Goal: Task Accomplishment & Management: Complete application form

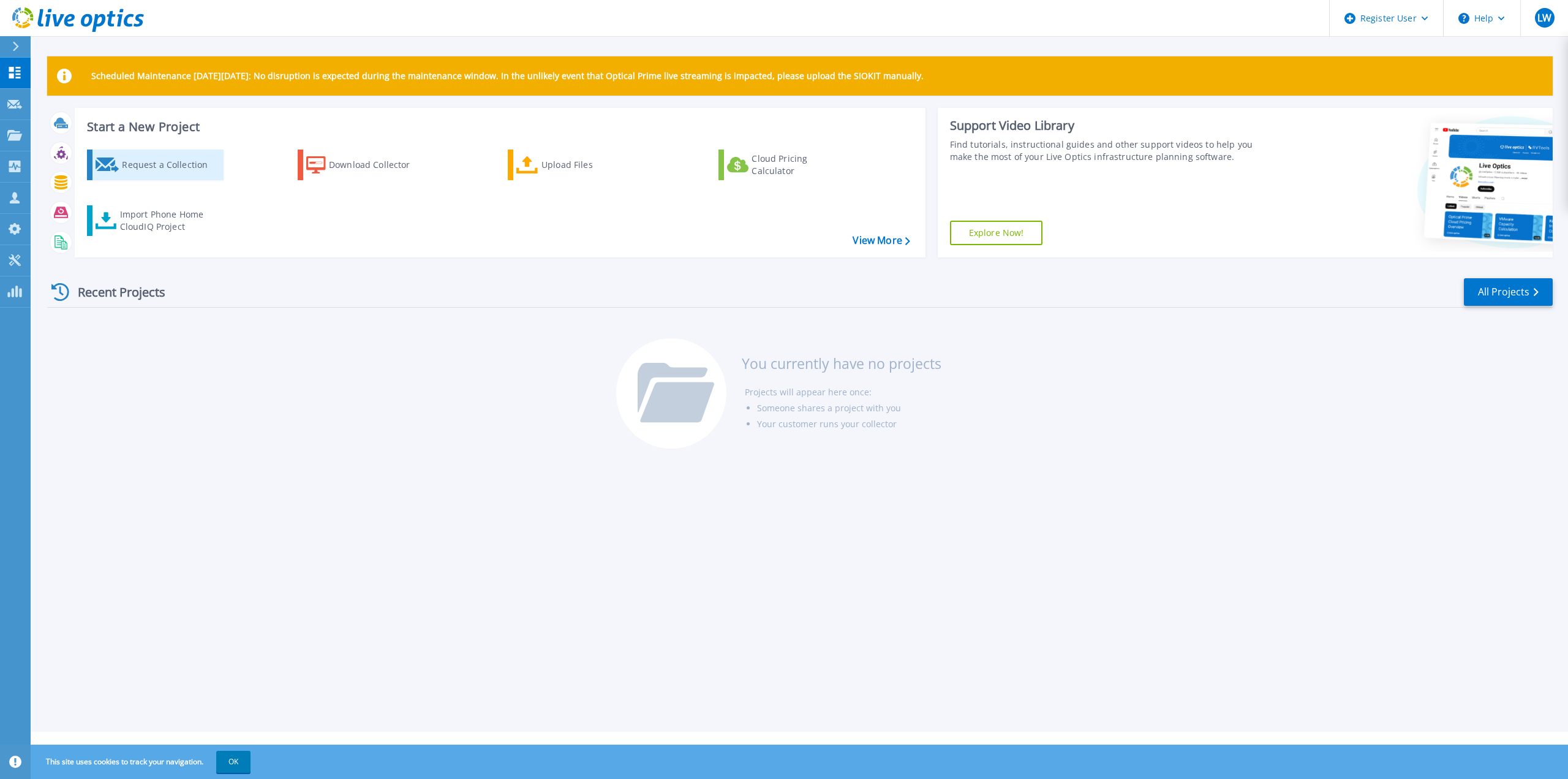
click at [168, 163] on div "Request a Collection" at bounding box center [171, 165] width 98 height 24
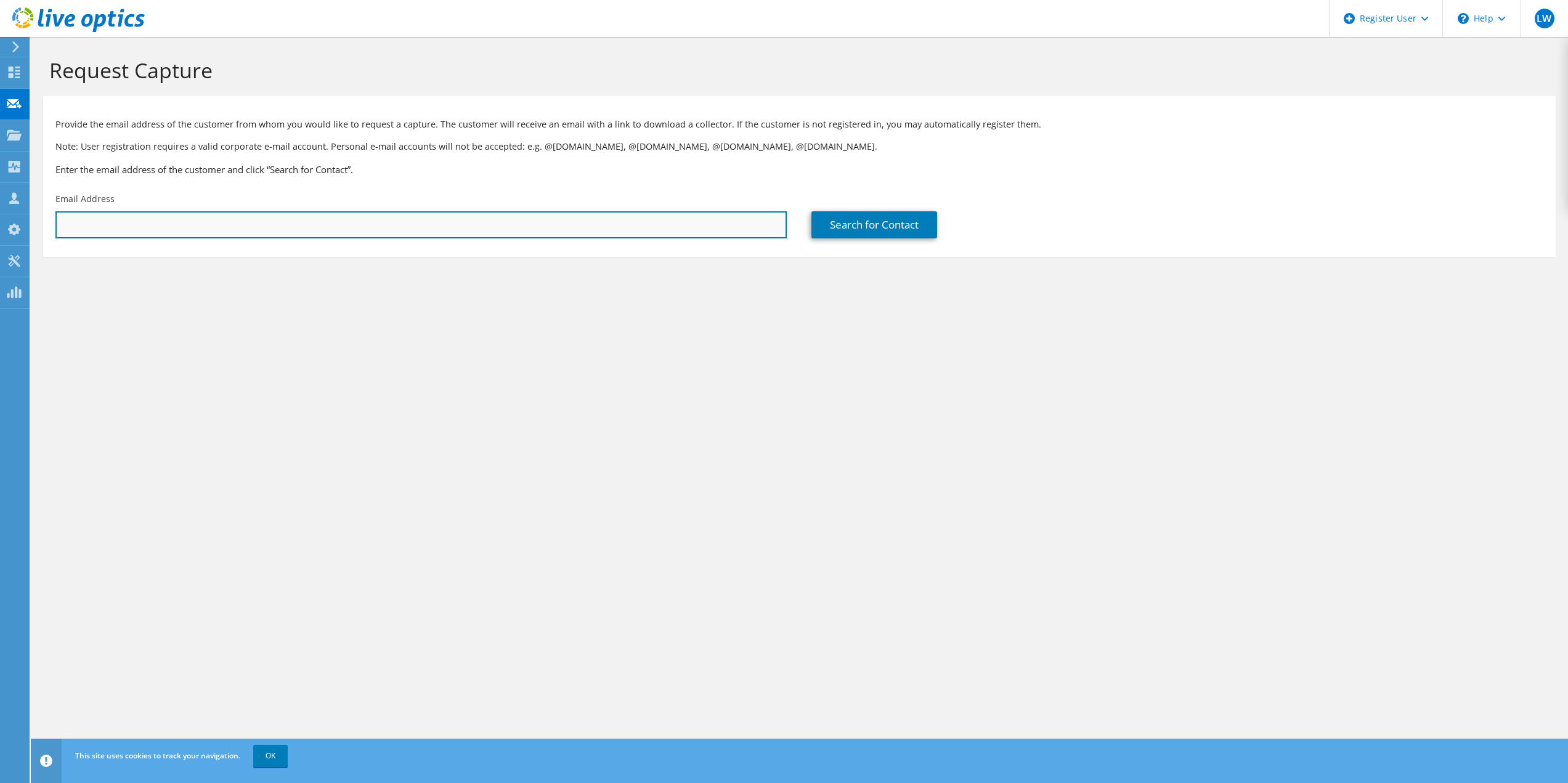
click at [569, 217] on input "text" at bounding box center [421, 224] width 732 height 27
paste input "graham@starfish.tv"
type input "graham@starfish.tv"
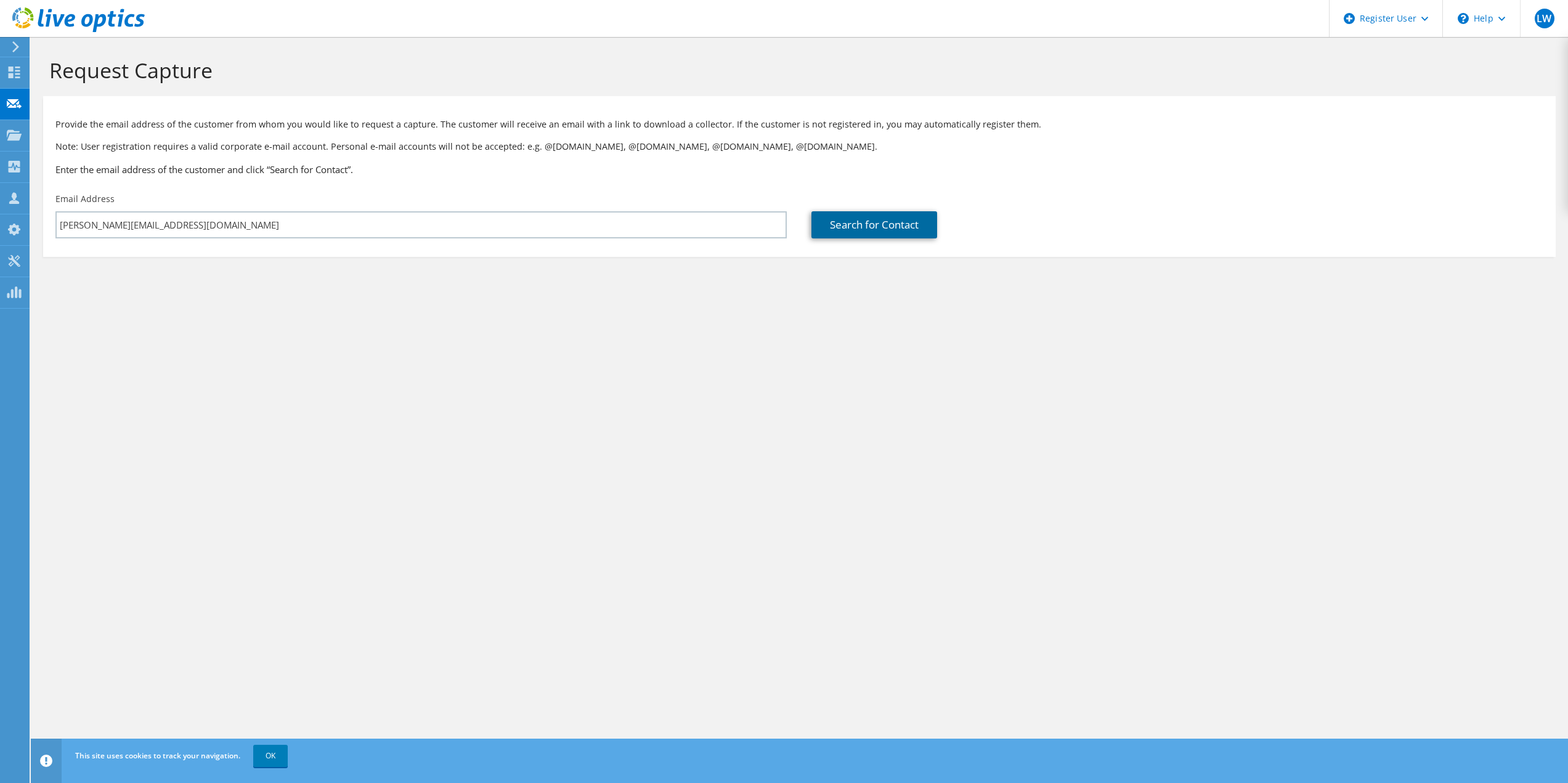
click at [882, 233] on link "Search for Contact" at bounding box center [874, 224] width 126 height 27
type input "Starfish"
type input "Graham"
type input "Neden-Watts"
type input "United Kingdom"
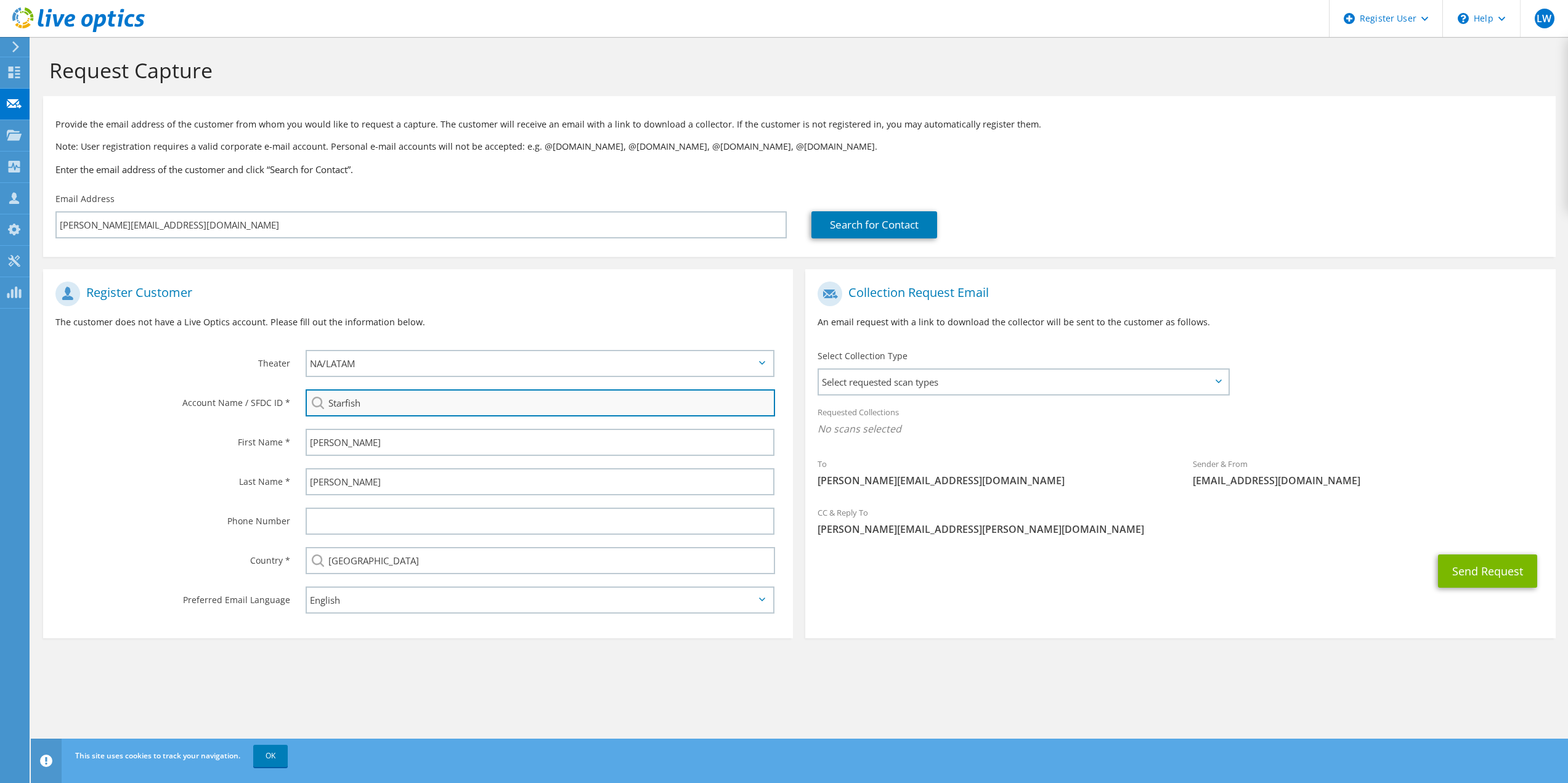
click at [417, 408] on input "Starfish" at bounding box center [540, 402] width 470 height 27
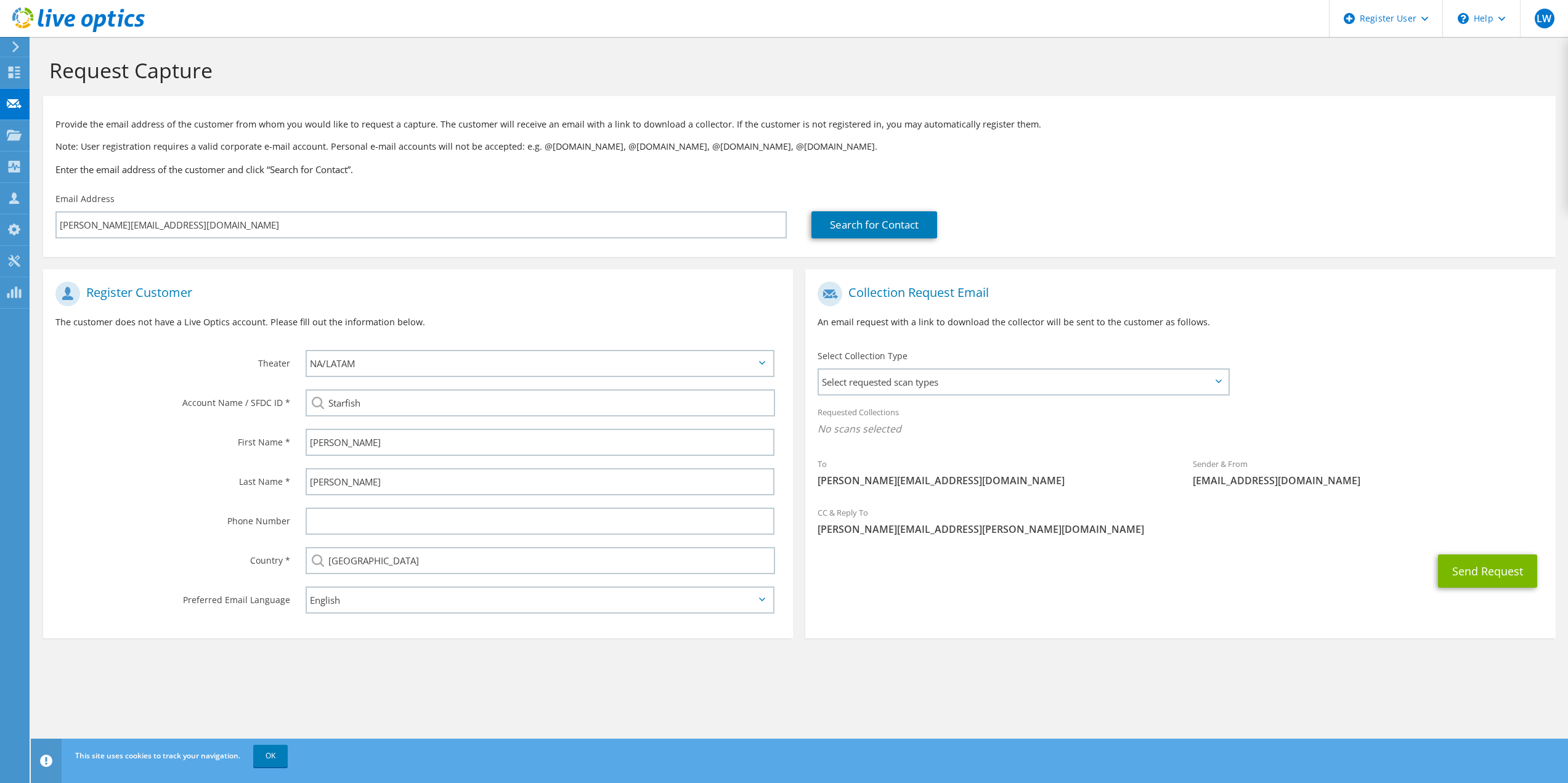
click at [413, 288] on h1 "Register Customer" at bounding box center [415, 294] width 719 height 24
click at [917, 385] on span "Select requested scan types" at bounding box center [1023, 382] width 408 height 24
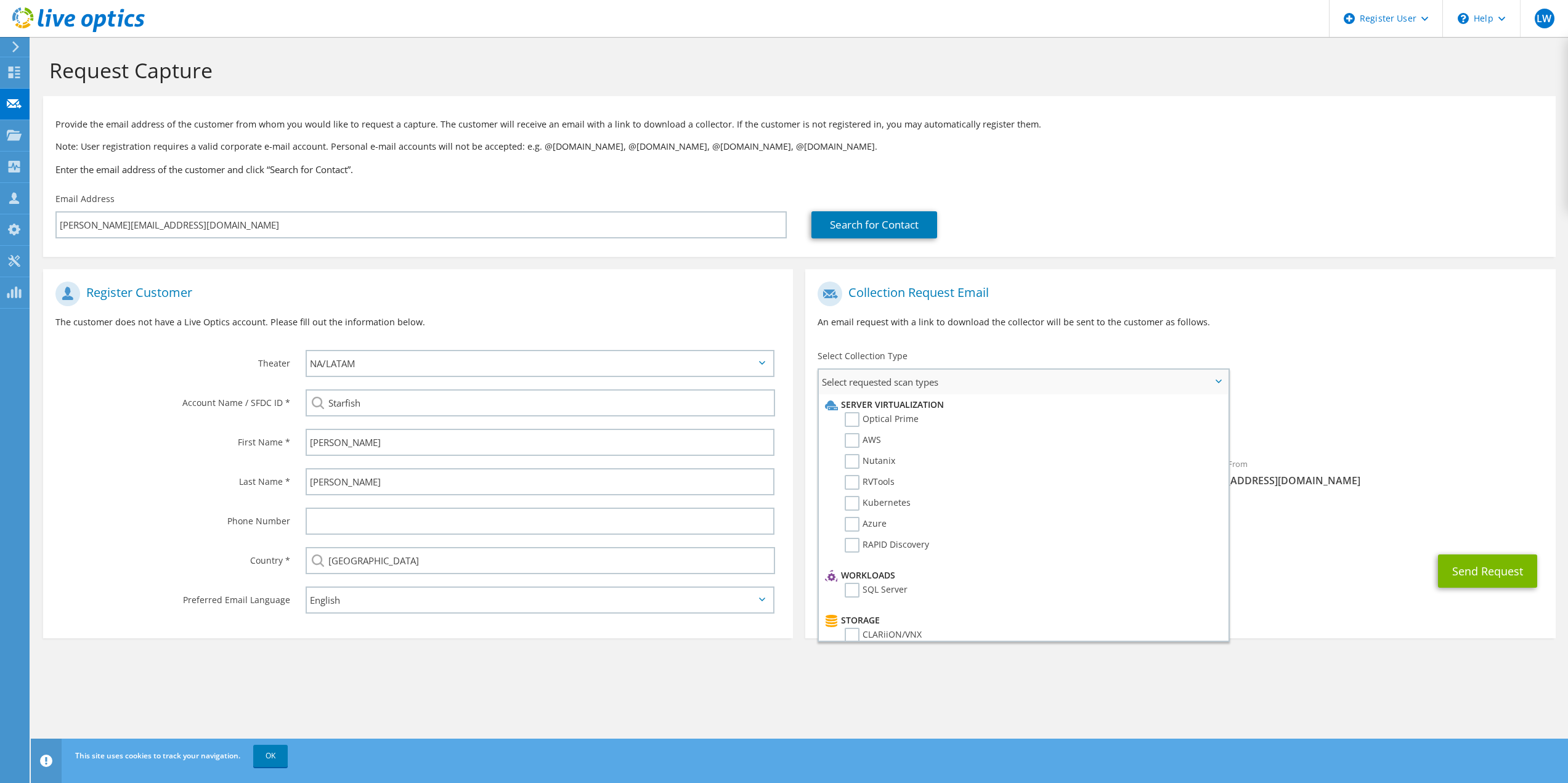
click at [917, 385] on span "Select requested scan types" at bounding box center [1023, 382] width 408 height 24
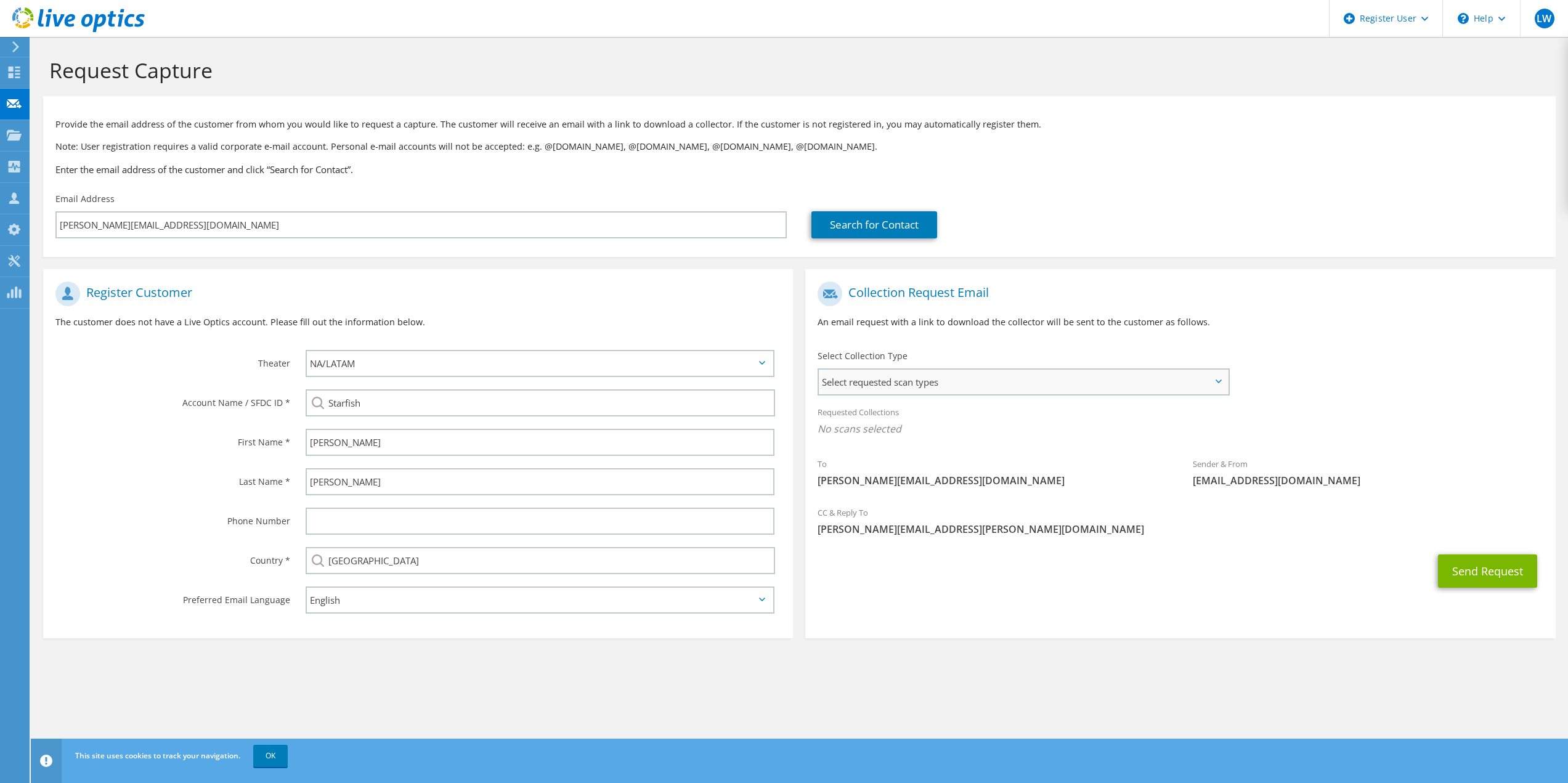
click at [917, 385] on span "Select requested scan types" at bounding box center [1023, 382] width 408 height 24
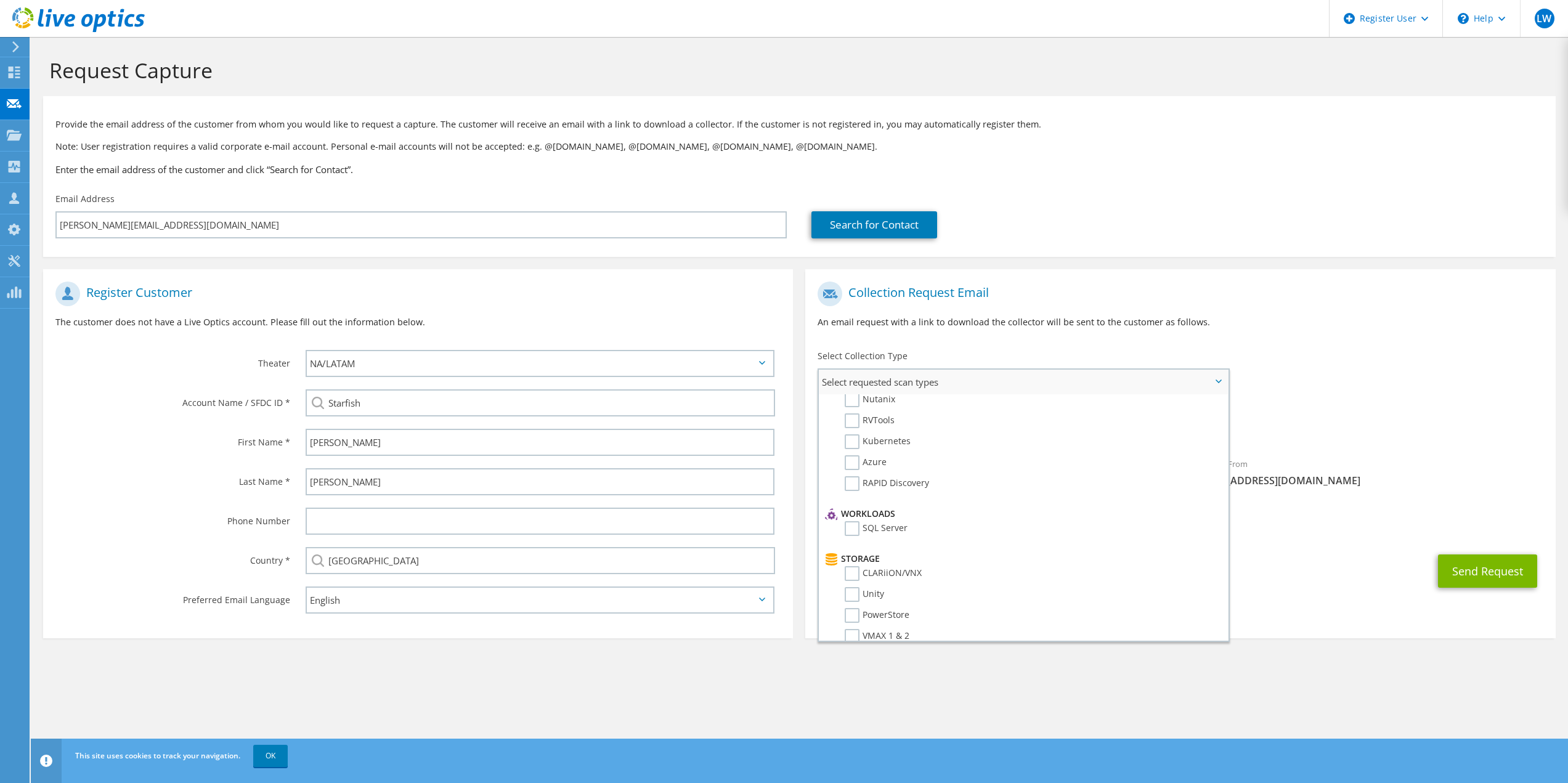
scroll to position [185, 0]
click at [1166, 284] on h1 "Collection Request Email" at bounding box center [1176, 294] width 719 height 24
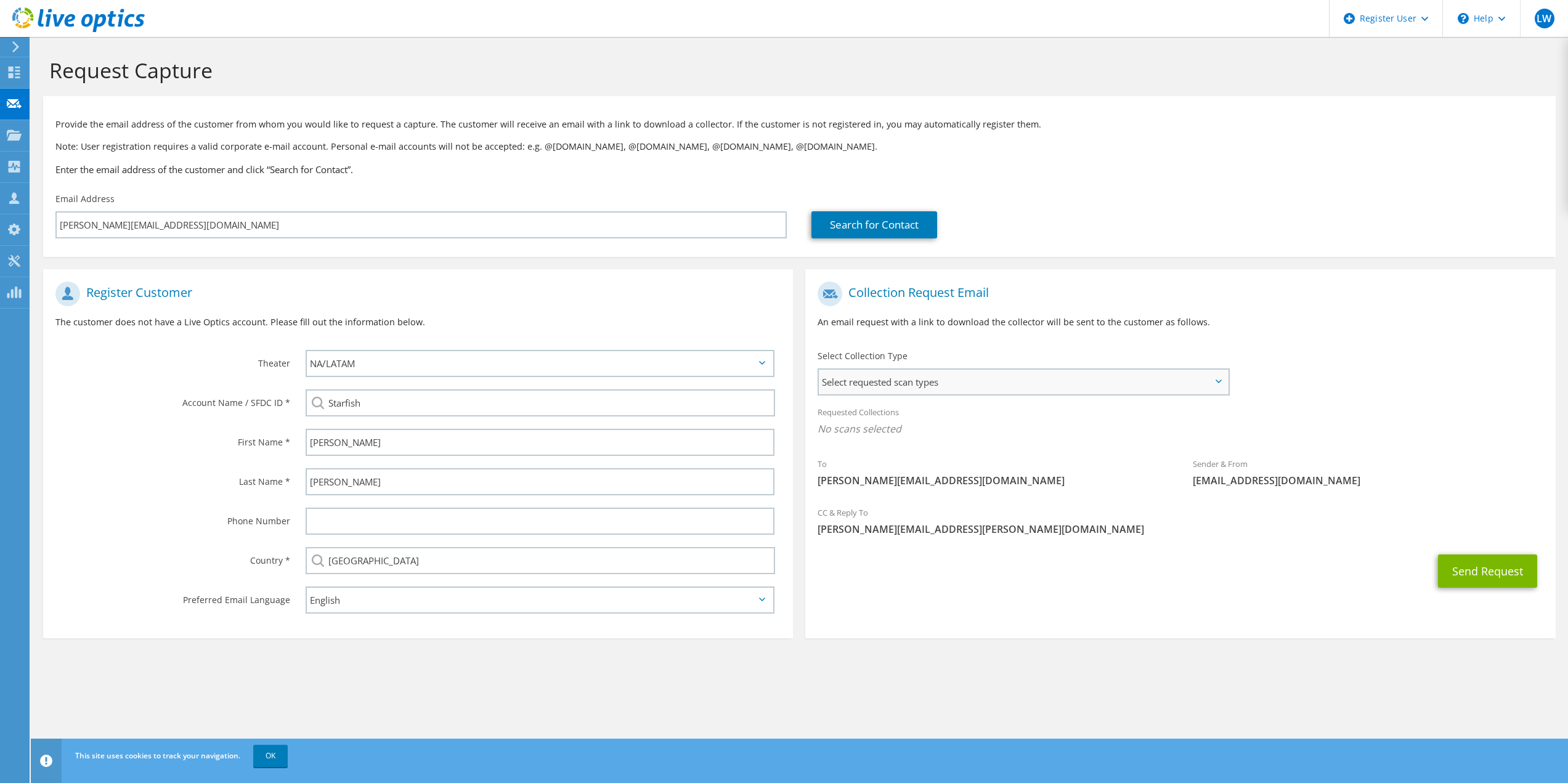
click at [1039, 389] on span "Select requested scan types" at bounding box center [1023, 382] width 408 height 24
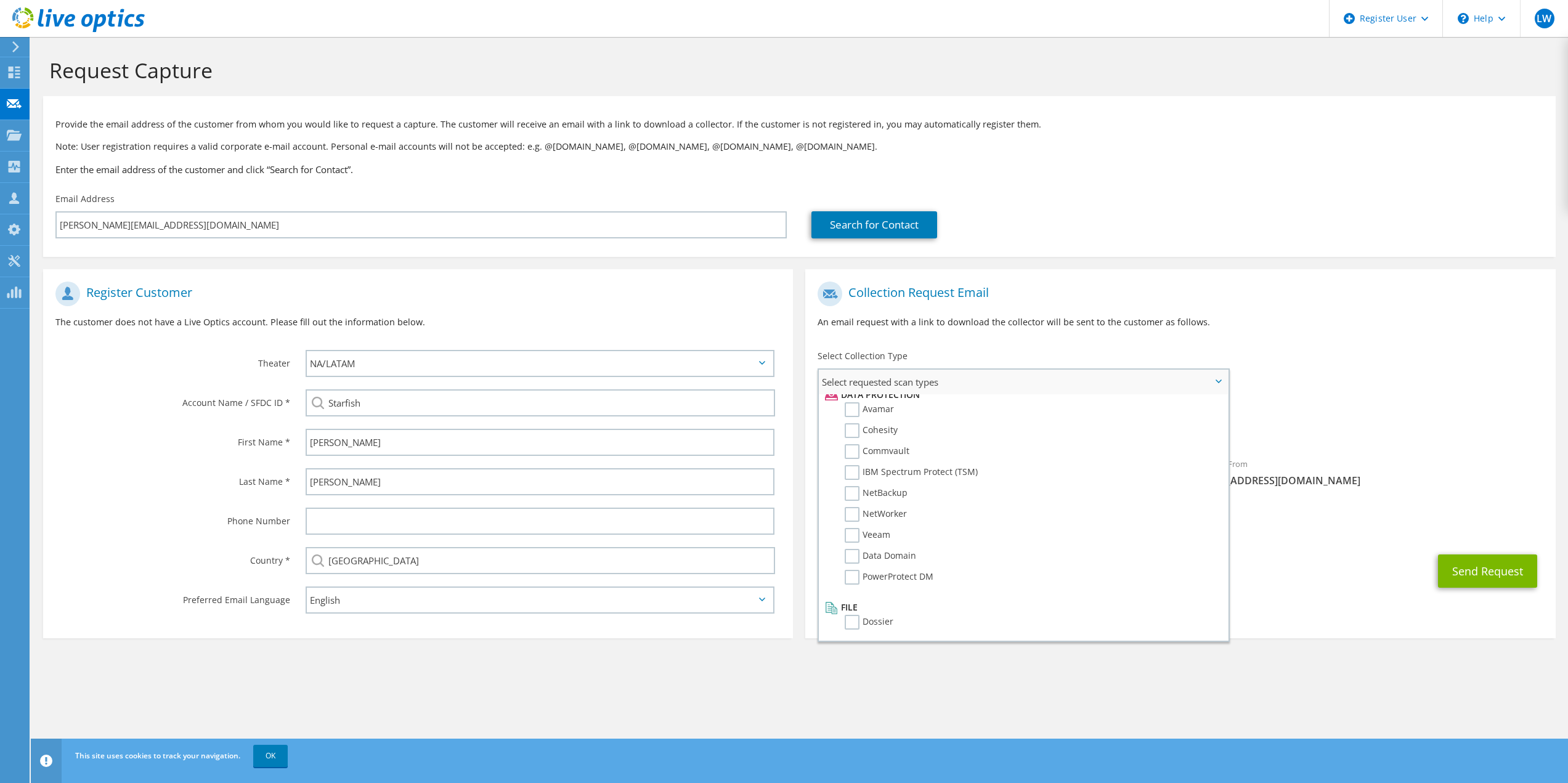
scroll to position [544, 0]
click at [1163, 252] on section "Provide the email address of the customer from whom you would like to request a…" at bounding box center [799, 176] width 1512 height 160
